Goal: Task Accomplishment & Management: Use online tool/utility

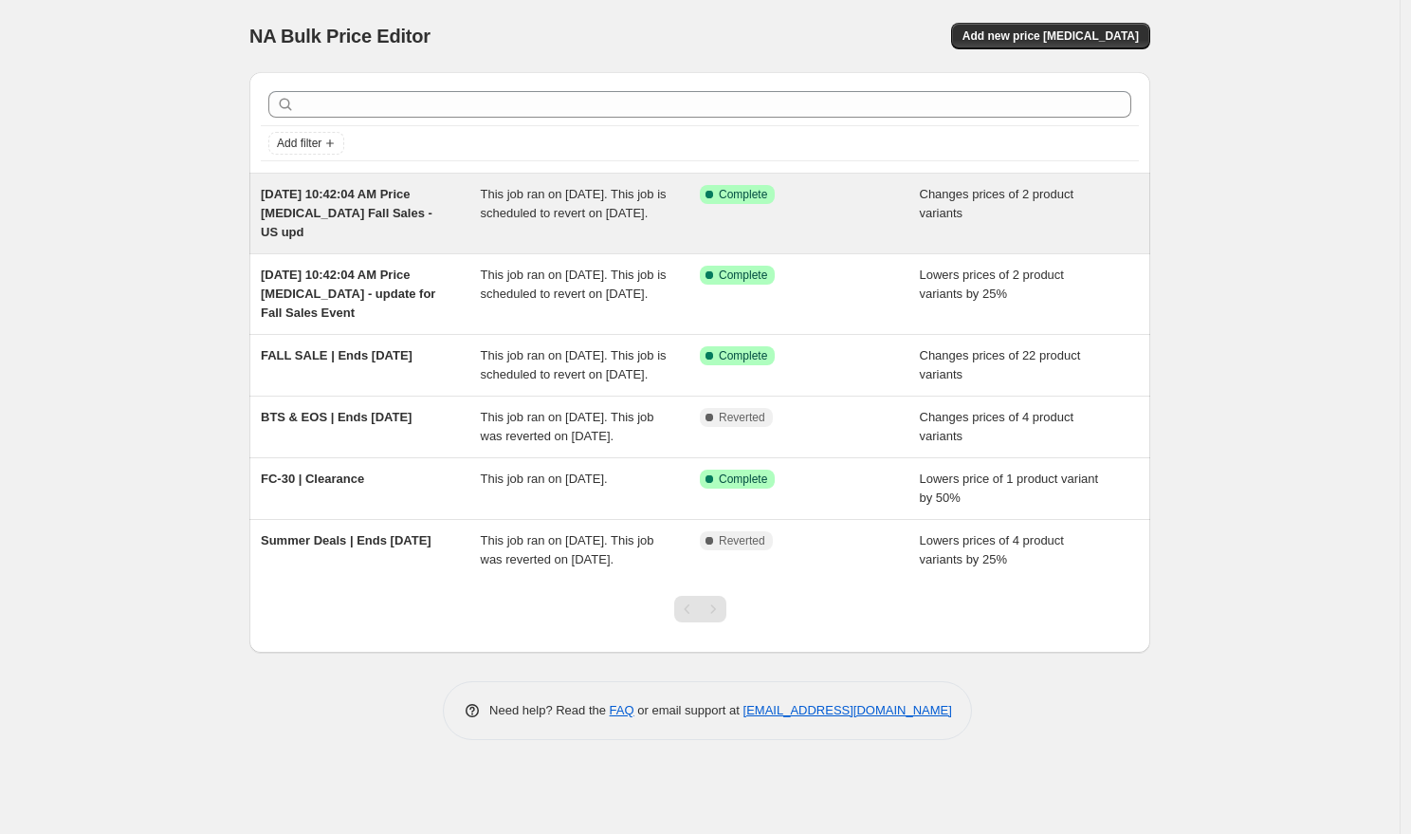
click at [336, 198] on span "[DATE] 10:42:04 AM Price [MEDICAL_DATA] Fall Sales - US upd" at bounding box center [347, 213] width 172 height 52
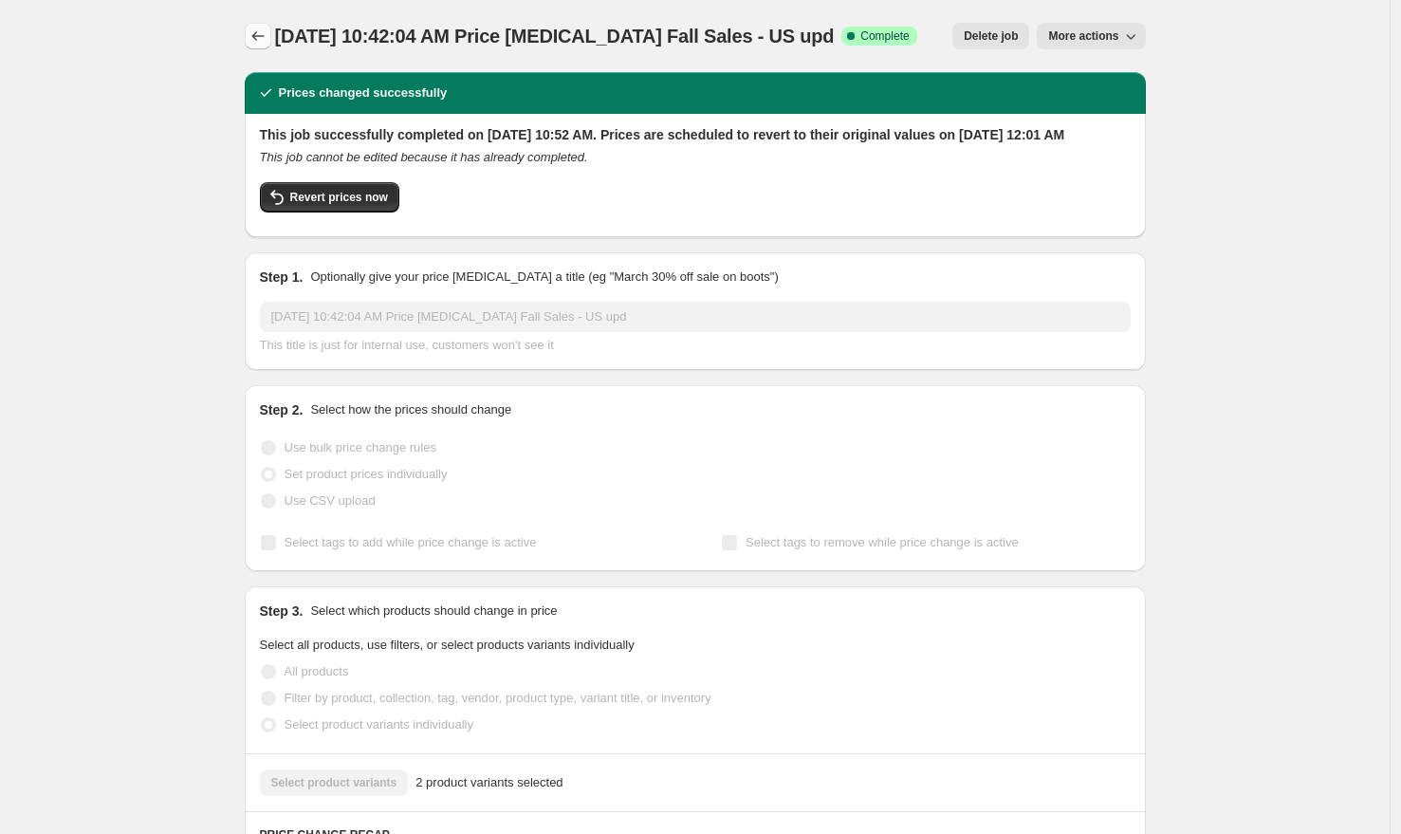
click at [258, 42] on icon "Price change jobs" at bounding box center [257, 36] width 19 height 19
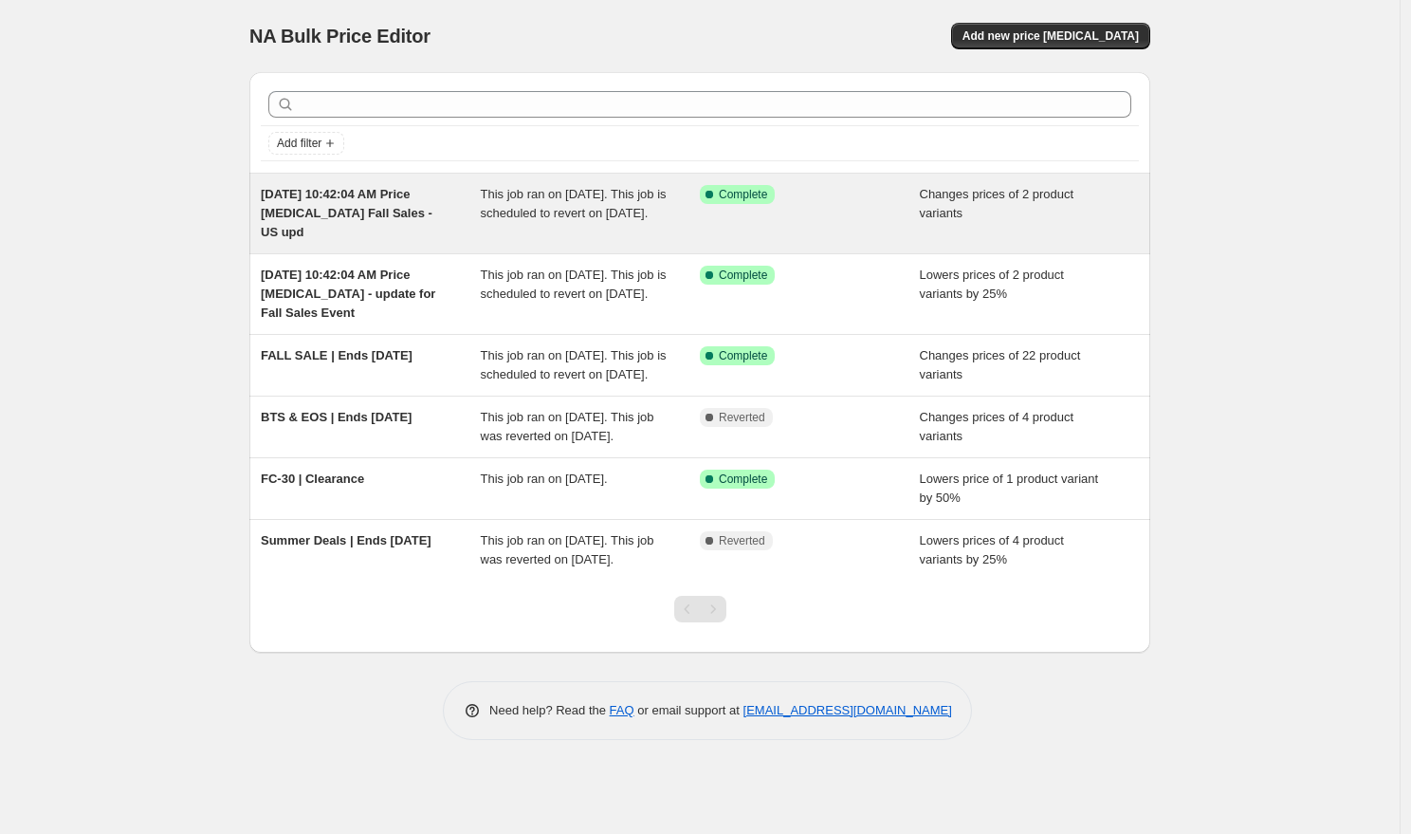
click at [926, 226] on div "Changes prices of 2 product variants" at bounding box center [1030, 213] width 220 height 57
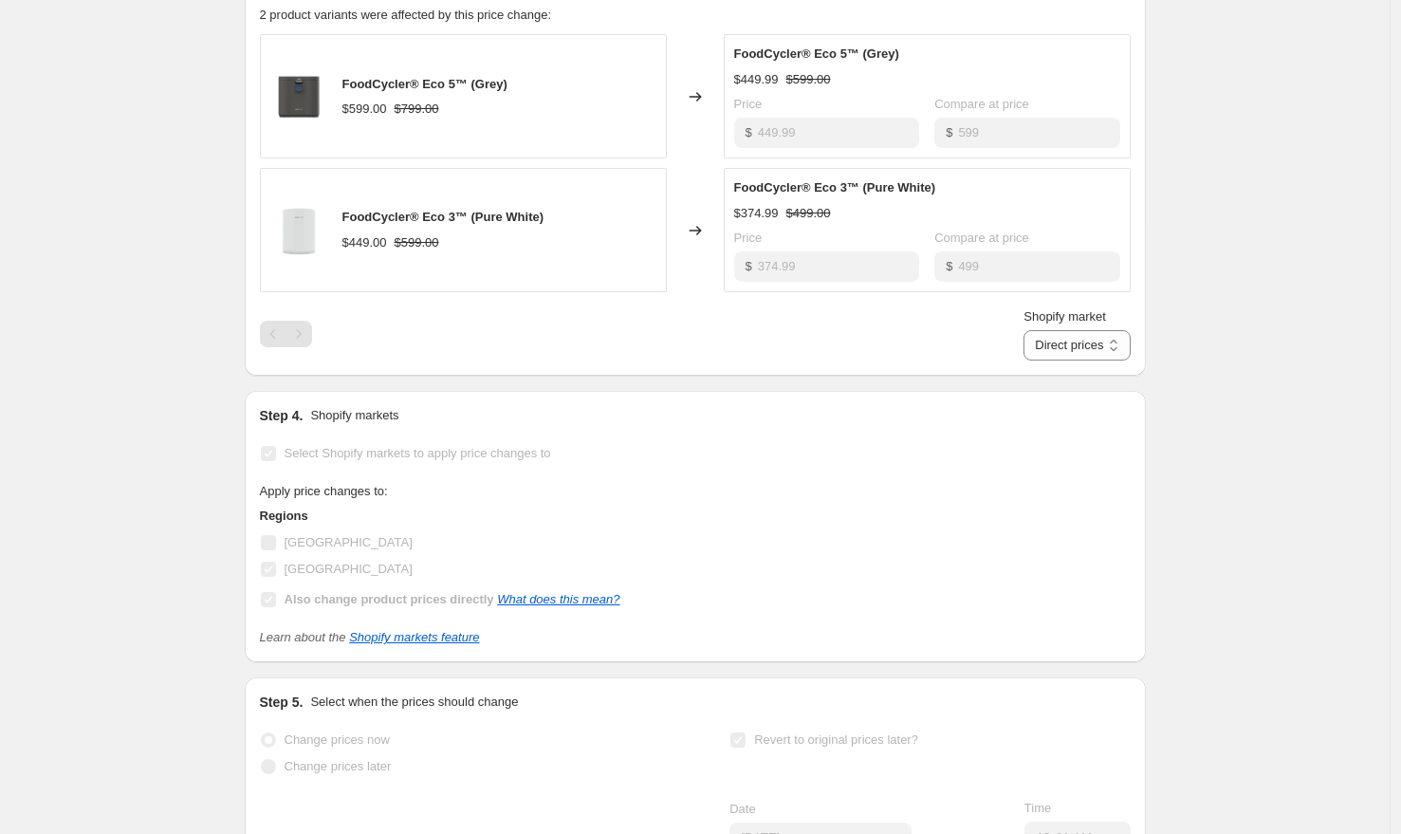
scroll to position [830, 0]
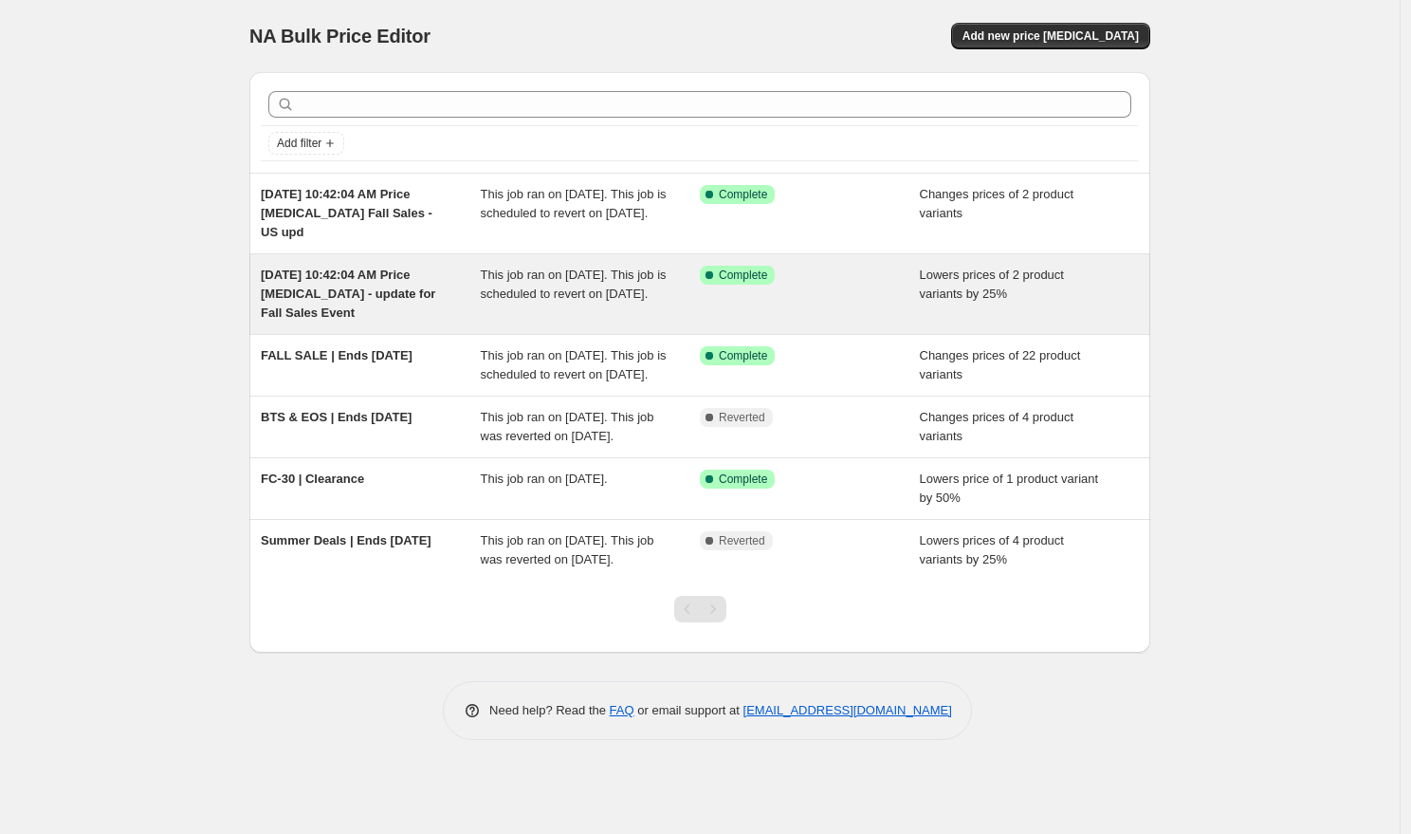
click at [840, 290] on div "Success Complete Complete" at bounding box center [810, 294] width 220 height 57
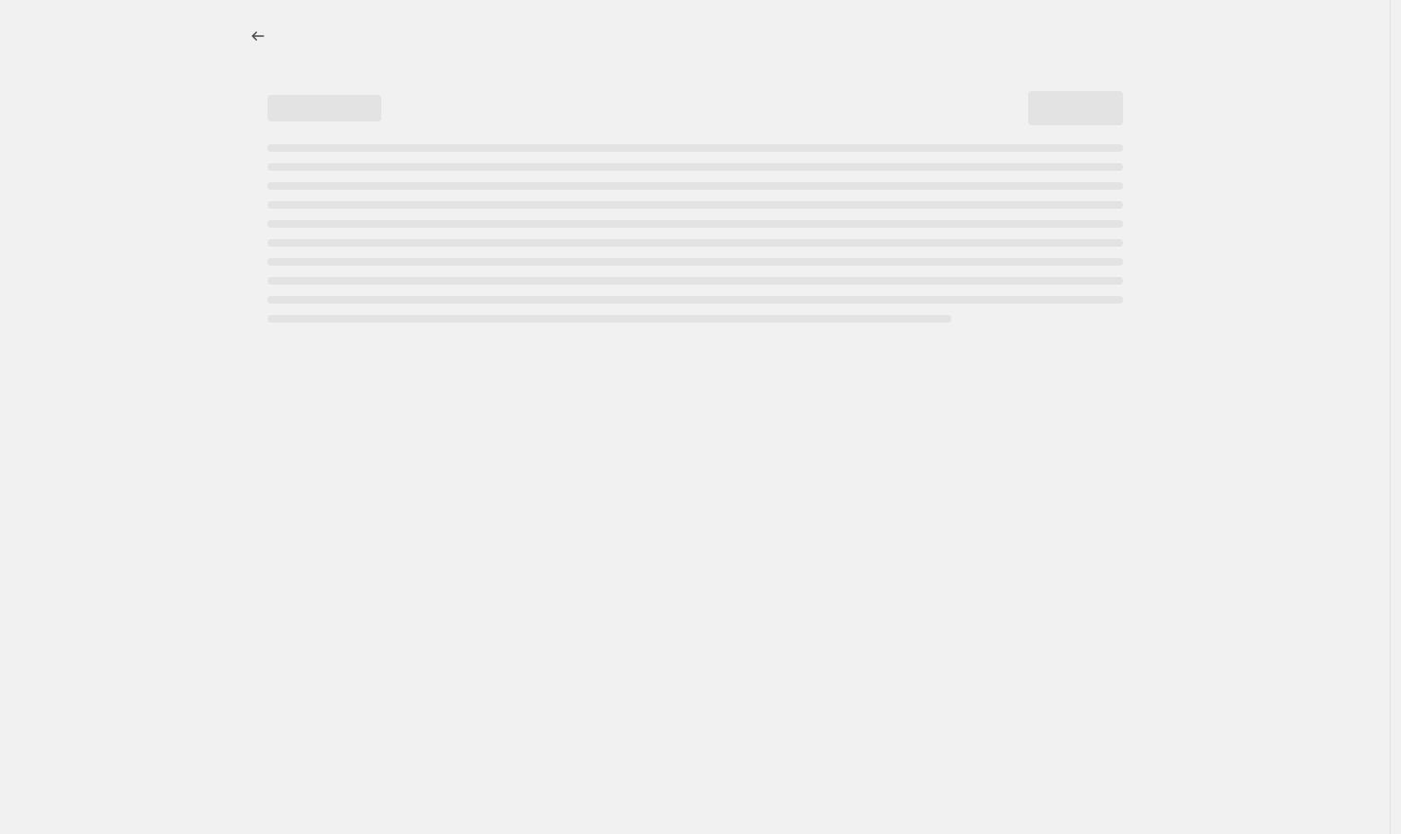
select select "percentage"
